Goal: Task Accomplishment & Management: Manage account settings

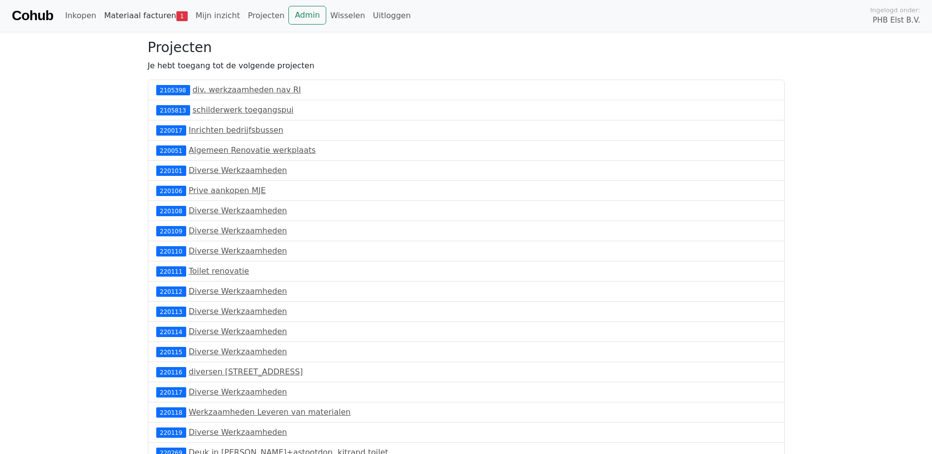
click at [149, 14] on link "Materiaal facturen 1" at bounding box center [145, 16] width 91 height 20
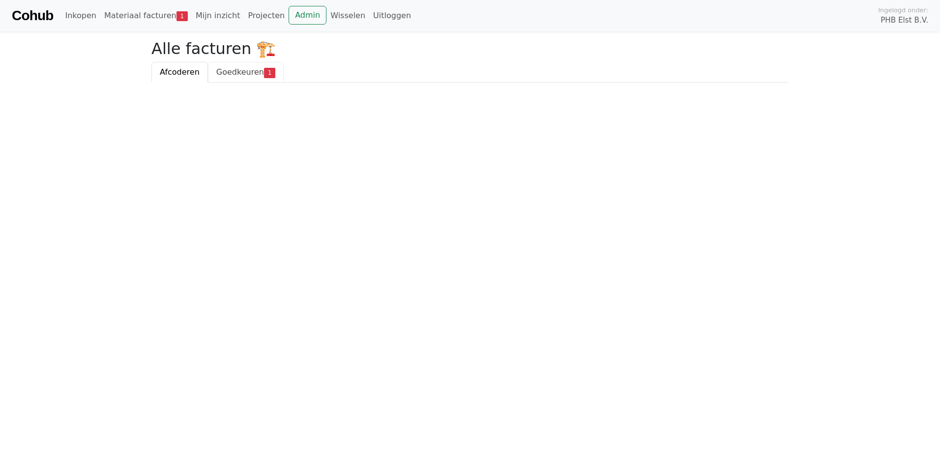
click at [241, 73] on span "Goedkeuren" at bounding box center [240, 71] width 48 height 9
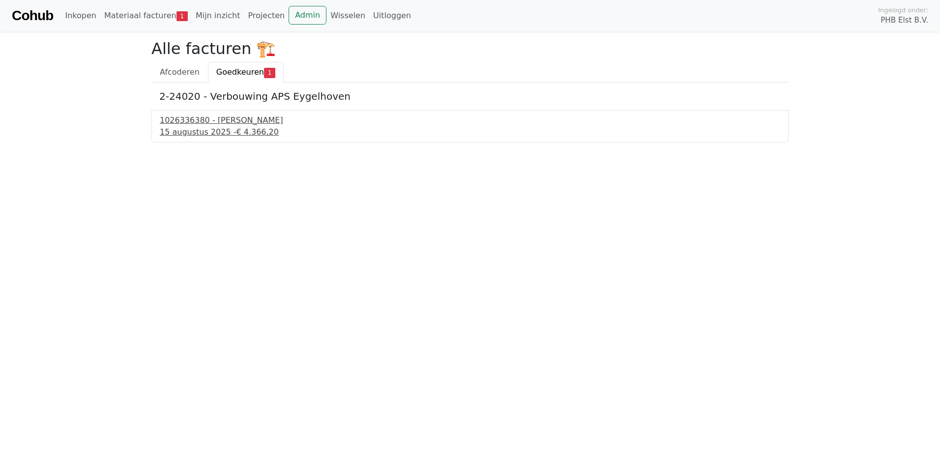
click at [190, 117] on div "1026336380 - [PERSON_NAME]" at bounding box center [470, 120] width 620 height 12
